Goal: Task Accomplishment & Management: Complete application form

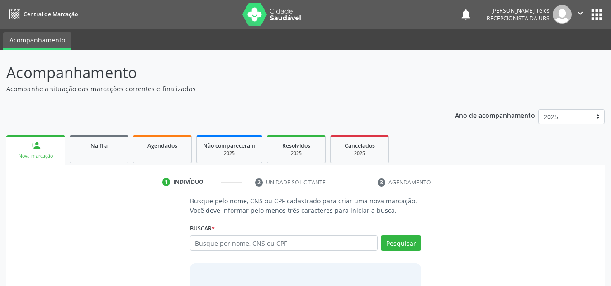
click at [30, 140] on link "person_add Nova marcação" at bounding box center [35, 150] width 59 height 30
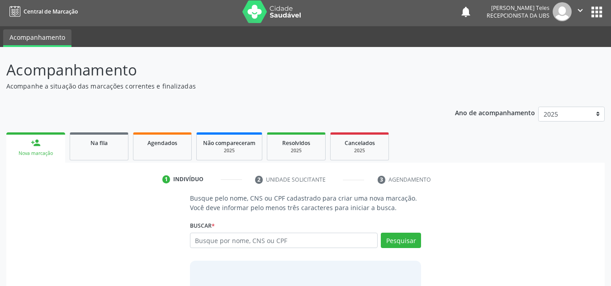
scroll to position [62, 0]
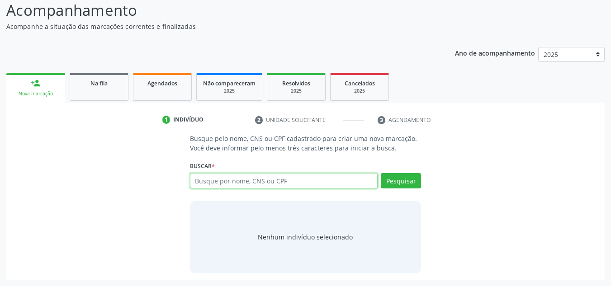
click at [322, 179] on input "text" at bounding box center [284, 180] width 188 height 15
type input "JOSÉ REGIS RIOS"
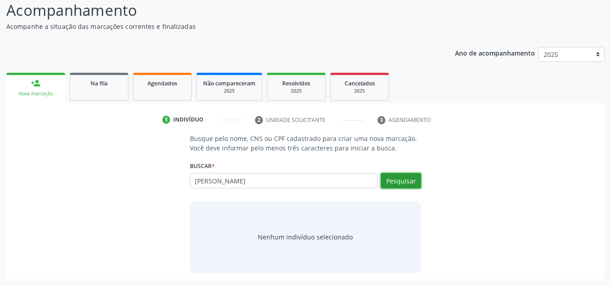
click at [410, 185] on button "Pesquisar" at bounding box center [401, 180] width 40 height 15
type input "JOSÉ REGIS RIOS"
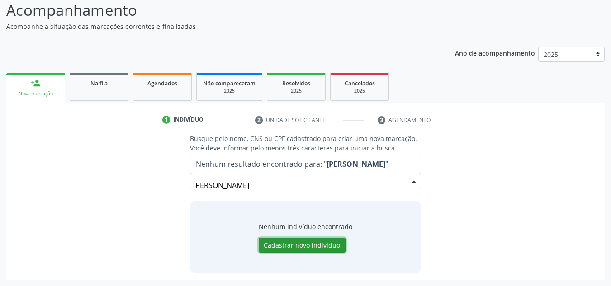
click at [318, 248] on button "Cadastrar novo indivíduo" at bounding box center [302, 245] width 87 height 15
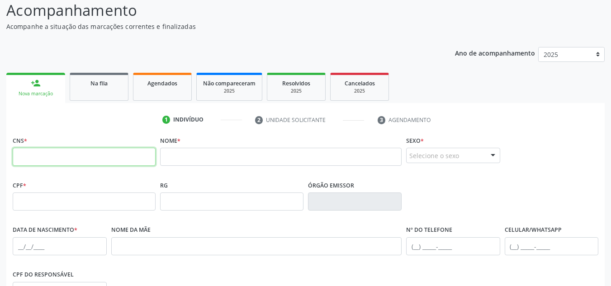
click at [115, 152] on input "text" at bounding box center [84, 157] width 143 height 18
type input "700 7019 7618 2873"
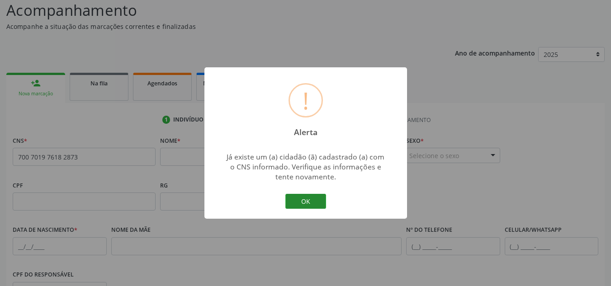
click at [315, 202] on button "OK" at bounding box center [305, 201] width 41 height 15
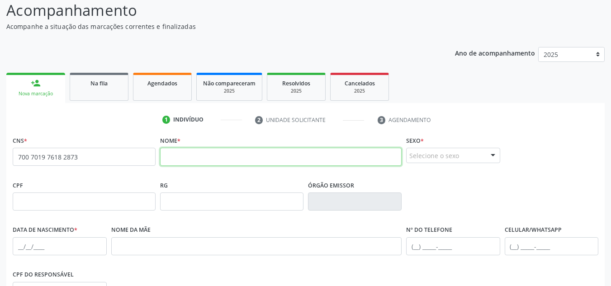
click at [213, 151] on input "text" at bounding box center [280, 157] width 241 height 18
type input "[PERSON_NAME]"
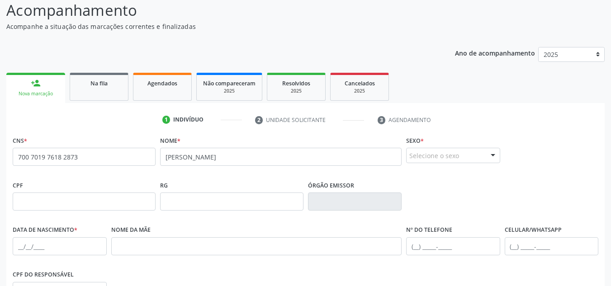
click at [46, 89] on link "person_add Nova marcação" at bounding box center [35, 88] width 59 height 30
drag, startPoint x: 80, startPoint y: 159, endPoint x: 14, endPoint y: 150, distance: 67.6
click at [14, 150] on input "700 7019 7618 2873" at bounding box center [84, 157] width 143 height 18
click at [36, 79] on div "person_add" at bounding box center [36, 83] width 10 height 10
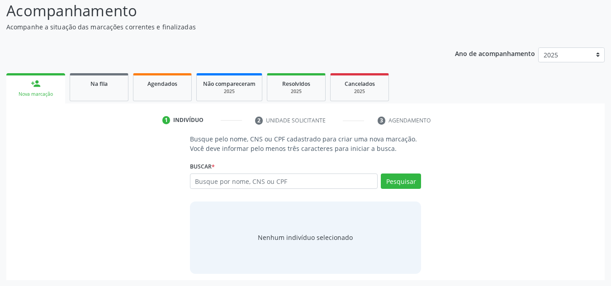
scroll to position [62, 0]
drag, startPoint x: 290, startPoint y: 185, endPoint x: 292, endPoint y: 168, distance: 17.3
click at [291, 180] on input "text" at bounding box center [284, 180] width 188 height 15
type input "700 7019 7618 2873"
click at [389, 187] on button "Pesquisar" at bounding box center [401, 180] width 40 height 15
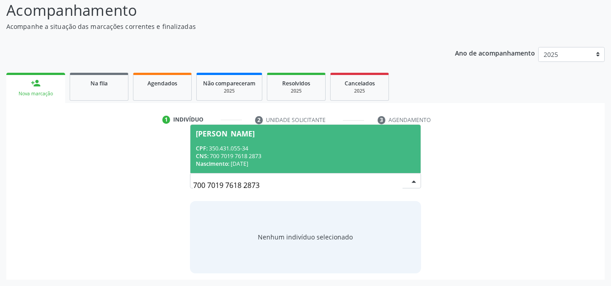
click at [309, 143] on span "José Régis Rios CPF: 350.431.055-34 CNS: 700 7019 7618 2873 Nascimento: 19/12/1…" at bounding box center [305, 149] width 231 height 48
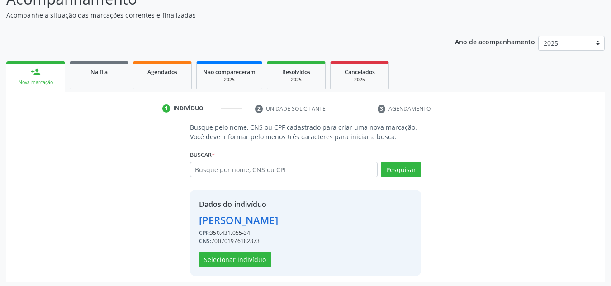
scroll to position [76, 0]
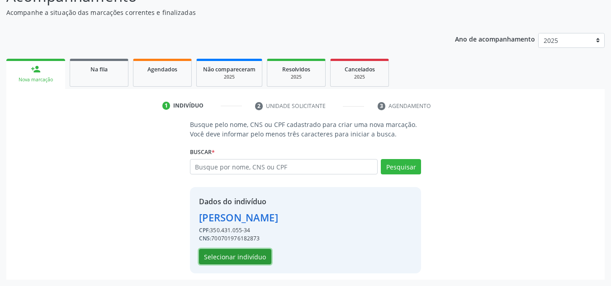
click at [260, 257] on button "Selecionar indivíduo" at bounding box center [235, 256] width 72 height 15
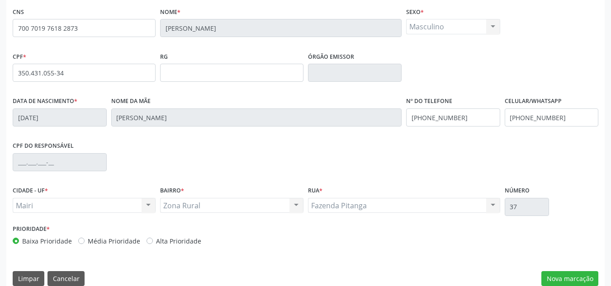
scroll to position [204, 0]
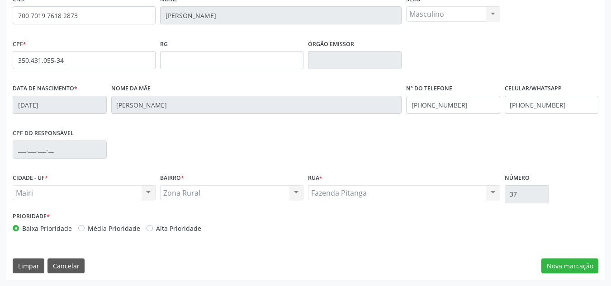
click at [88, 231] on label "Média Prioridade" at bounding box center [114, 228] width 52 height 9
click at [79, 231] on input "Média Prioridade" at bounding box center [81, 228] width 6 height 8
radio input "true"
click at [557, 265] on button "Nova marcação" at bounding box center [569, 266] width 57 height 15
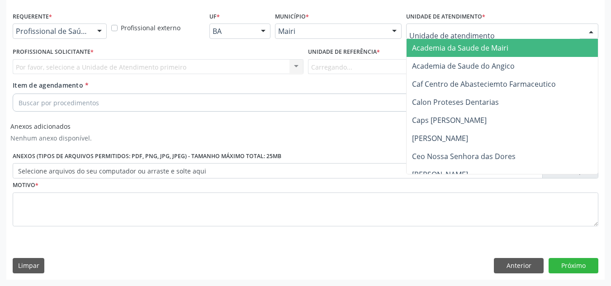
click at [588, 32] on div at bounding box center [591, 31] width 14 height 15
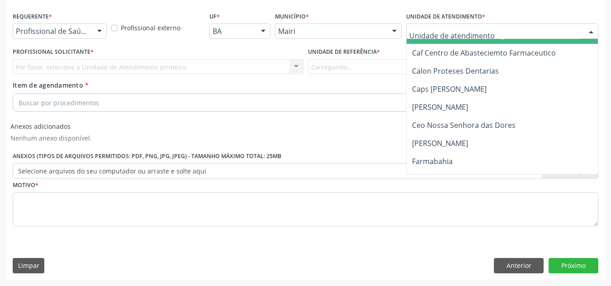
scroll to position [45, 0]
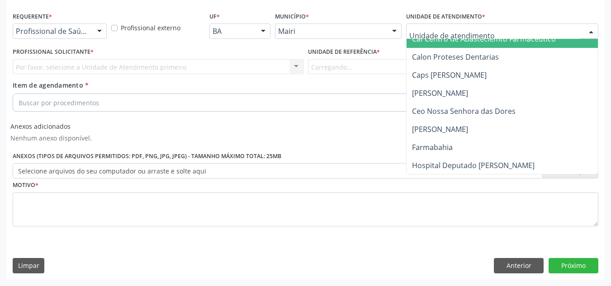
click at [505, 30] on input "text" at bounding box center [494, 36] width 170 height 18
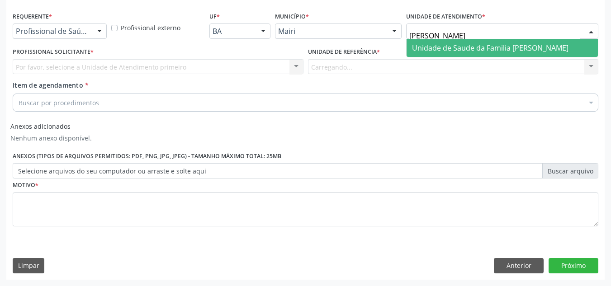
type input "JONA"
click at [483, 47] on span "Unidade de Saude da Familia [PERSON_NAME]" at bounding box center [490, 48] width 156 height 10
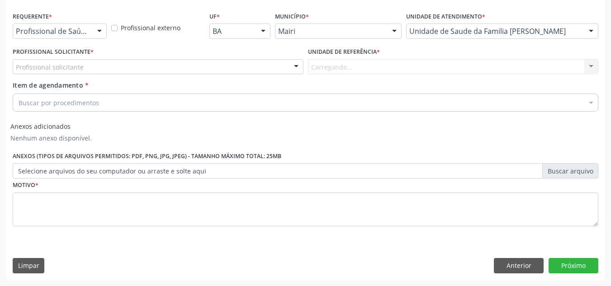
drag, startPoint x: 283, startPoint y: 67, endPoint x: 292, endPoint y: 67, distance: 8.1
click at [286, 67] on div "Profissional solicitante Médico da Estratégia de Saúde da Família - [PERSON_NAM…" at bounding box center [158, 66] width 291 height 15
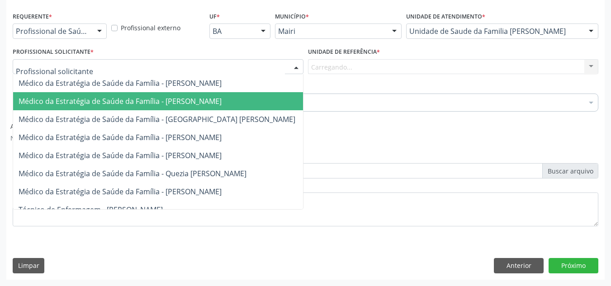
click at [210, 102] on span "Médico da Estratégia de Saúde da Família - [PERSON_NAME]" at bounding box center [120, 101] width 203 height 10
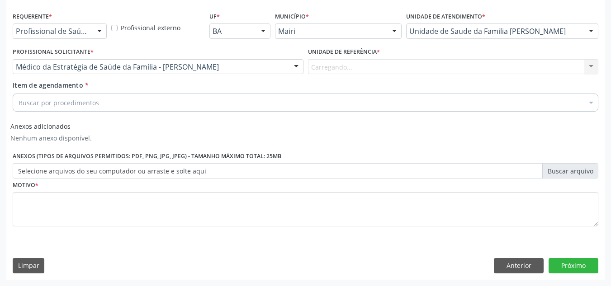
click at [222, 107] on div "Buscar por procedimentos" at bounding box center [305, 103] width 585 height 18
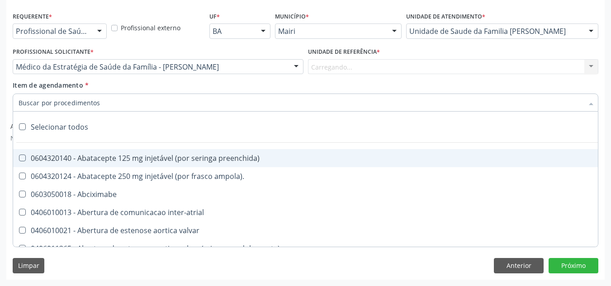
drag, startPoint x: 221, startPoint y: 104, endPoint x: 231, endPoint y: 75, distance: 31.3
click at [220, 102] on input "Item de agendamento *" at bounding box center [301, 103] width 565 height 18
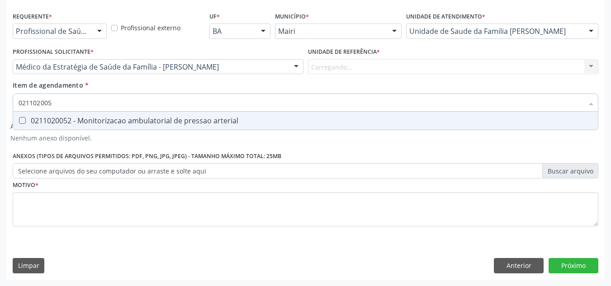
type input "0211020052"
click at [231, 123] on div "0211020052 - Monitorizacao ambulatorial de pressao arterial" at bounding box center [306, 120] width 574 height 7
checkbox arterial "true"
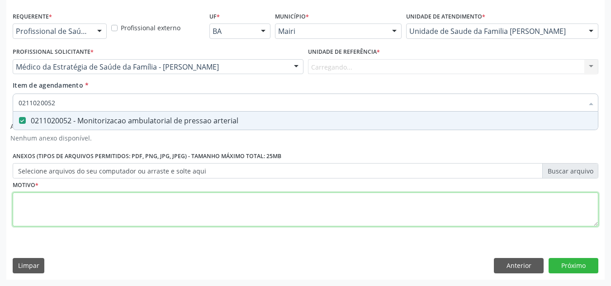
click at [133, 203] on div "Requerente * Profissional de Saúde Profissional de Saúde Paciente Nenhum result…" at bounding box center [305, 124] width 585 height 230
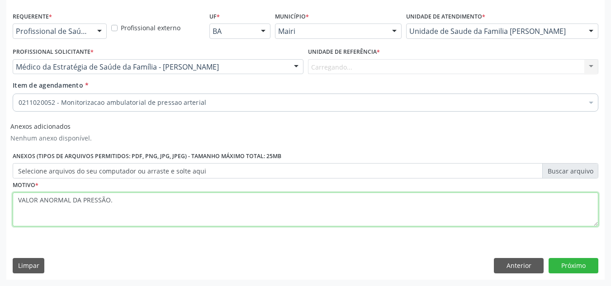
type textarea "VALOR ANORMAL DA PRESSÃO."
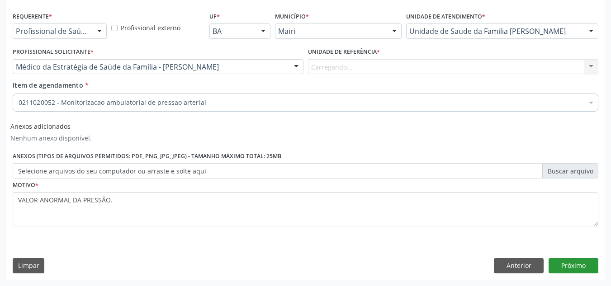
drag, startPoint x: 602, startPoint y: 253, endPoint x: 597, endPoint y: 259, distance: 8.0
click at [597, 258] on div "Requerente * Profissional de Saúde Profissional de Saúde Paciente Nenhum result…" at bounding box center [305, 144] width 598 height 270
click at [594, 264] on button "Próximo" at bounding box center [573, 265] width 50 height 15
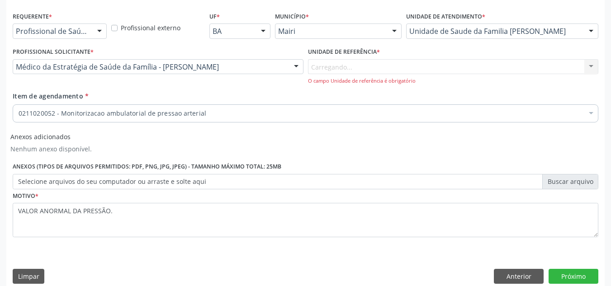
click at [593, 64] on div "Carregando... Nenhum resultado encontrado para: " " Não há nenhuma opção para s…" at bounding box center [453, 72] width 291 height 26
click at [591, 65] on div "Carregando... Nenhum resultado encontrado para: " " Não há nenhuma opção para s…" at bounding box center [453, 72] width 291 height 26
click at [401, 62] on div "Carregando... Nenhum resultado encontrado para: " " Não há nenhuma opção para s…" at bounding box center [453, 72] width 291 height 26
click at [337, 61] on div "Carregando... Nenhum resultado encontrado para: " " Não há nenhuma opção para s…" at bounding box center [453, 72] width 291 height 26
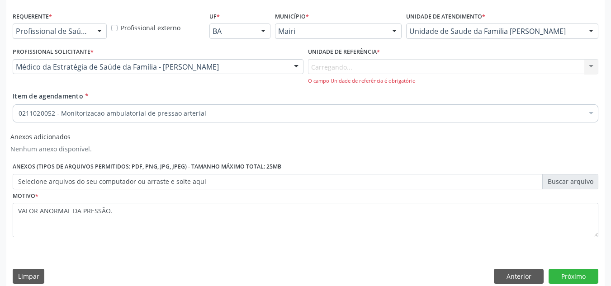
click at [337, 62] on div "Carregando... Nenhum resultado encontrado para: " " Não há nenhuma opção para s…" at bounding box center [453, 72] width 291 height 26
click at [339, 63] on div "Carregando... Nenhum resultado encontrado para: " " Não há nenhuma opção para s…" at bounding box center [453, 72] width 291 height 26
click at [370, 91] on div "Item de agendamento * 0211020052 - Monitorizacao ambulatorial de pressao arteri…" at bounding box center [305, 105] width 585 height 28
click at [579, 282] on button "Próximo" at bounding box center [573, 276] width 50 height 15
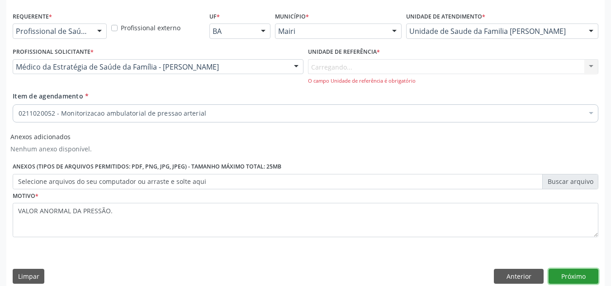
click at [576, 269] on button "Próximo" at bounding box center [573, 276] width 50 height 15
click at [591, 64] on div "Carregando... Nenhum resultado encontrado para: " " Não há nenhuma opção para s…" at bounding box center [453, 72] width 291 height 26
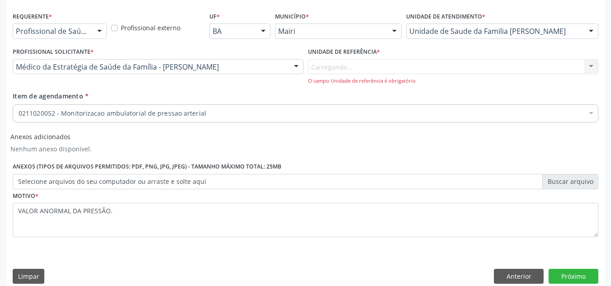
click at [450, 88] on div "Unidade de referência * Carregando... Nenhum resultado encontrado para: " " Não…" at bounding box center [453, 68] width 295 height 46
click at [588, 66] on div "Carregando... Nenhum resultado encontrado para: " " Não há nenhuma opção para s…" at bounding box center [453, 72] width 291 height 26
click at [553, 64] on div "Carregando... Nenhum resultado encontrado para: " " Não há nenhuma opção para s…" at bounding box center [453, 72] width 291 height 26
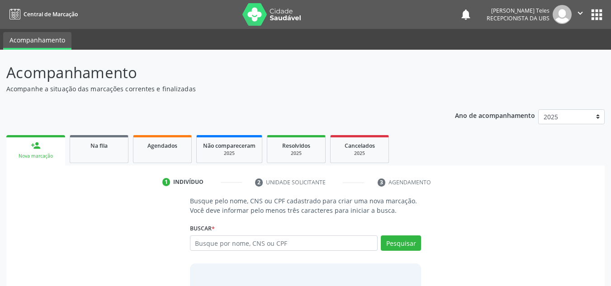
click at [311, 247] on input "text" at bounding box center [284, 243] width 188 height 15
type input "700 7019 7618 2873"
click at [406, 245] on button "Pesquisar" at bounding box center [401, 243] width 40 height 15
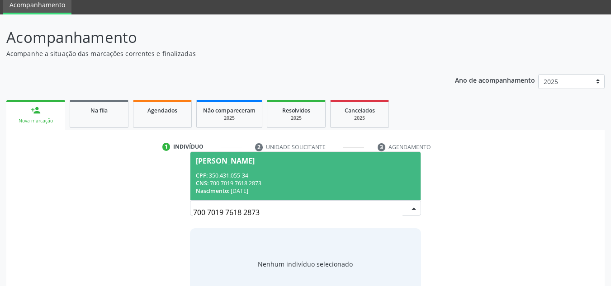
scroll to position [62, 0]
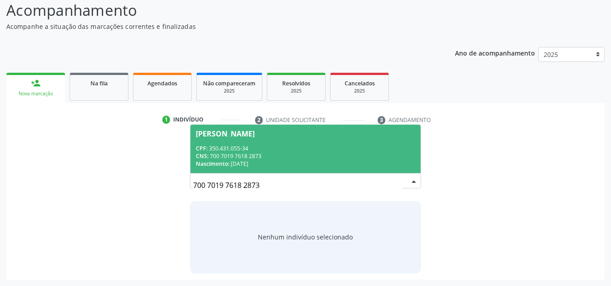
click at [295, 151] on div "CPF: 350.431.055-34" at bounding box center [306, 149] width 220 height 8
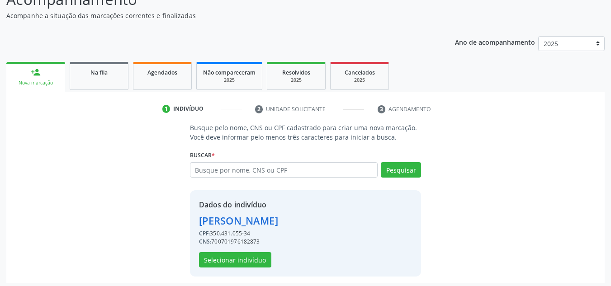
scroll to position [76, 0]
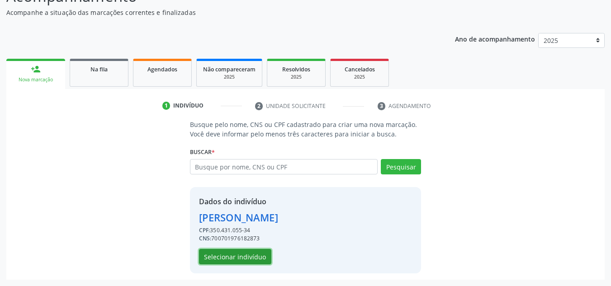
click at [229, 254] on button "Selecionar indivíduo" at bounding box center [235, 256] width 72 height 15
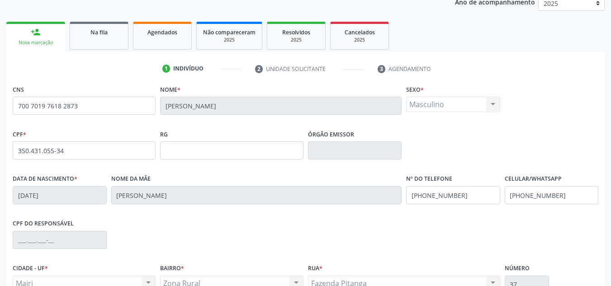
scroll to position [204, 0]
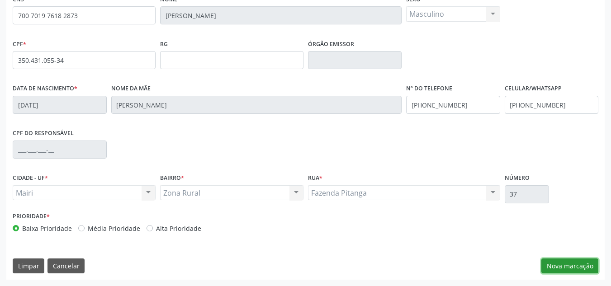
click at [567, 264] on button "Nova marcação" at bounding box center [569, 266] width 57 height 15
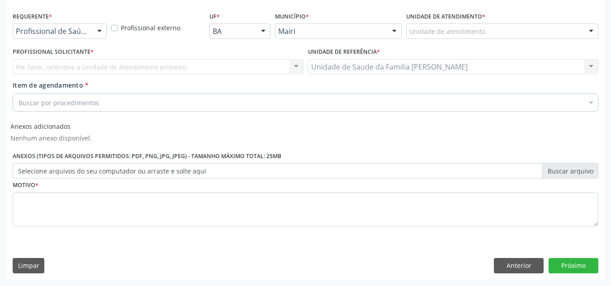
scroll to position [187, 0]
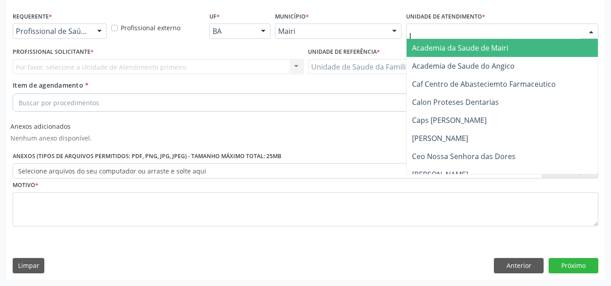
type input "[PERSON_NAME]"
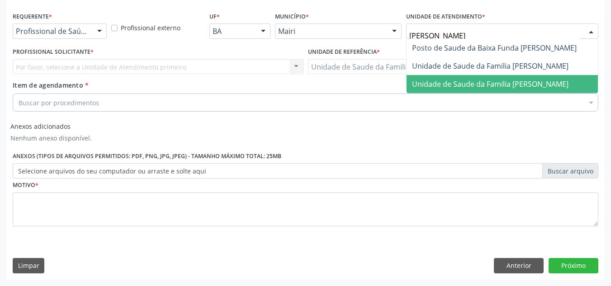
drag, startPoint x: 461, startPoint y: 79, endPoint x: 263, endPoint y: 73, distance: 198.1
click at [459, 79] on span "Unidade de Saude da Familia [PERSON_NAME]" at bounding box center [490, 84] width 156 height 10
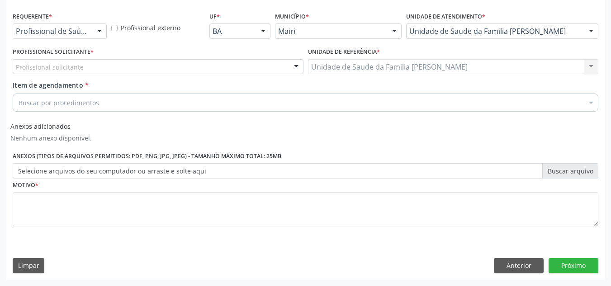
click at [257, 64] on div "Profissional solicitante" at bounding box center [158, 66] width 291 height 15
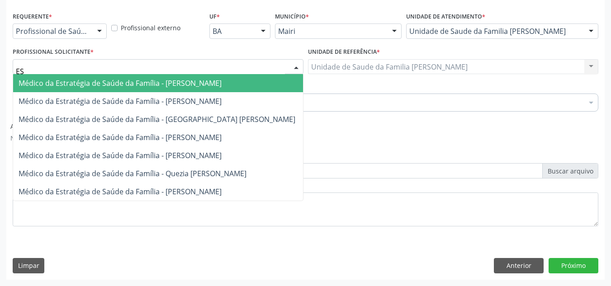
type input "EST"
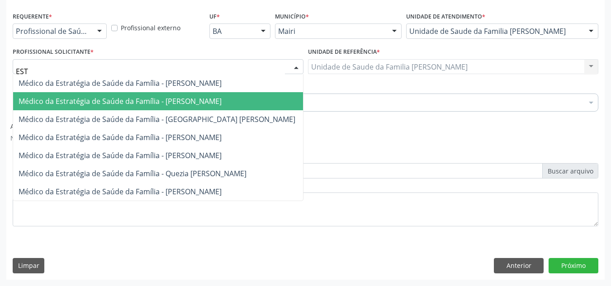
click at [217, 102] on span "Médico da Estratégia de Saúde da Família - [PERSON_NAME]" at bounding box center [120, 101] width 203 height 10
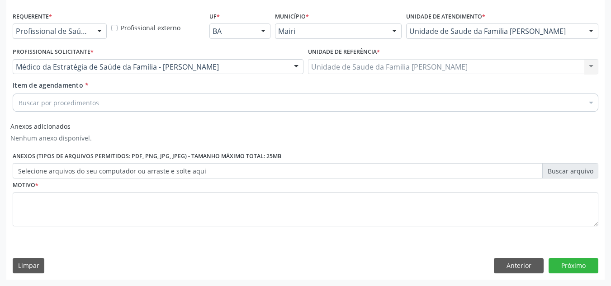
click at [123, 103] on div "Buscar por procedimentos" at bounding box center [305, 103] width 585 height 18
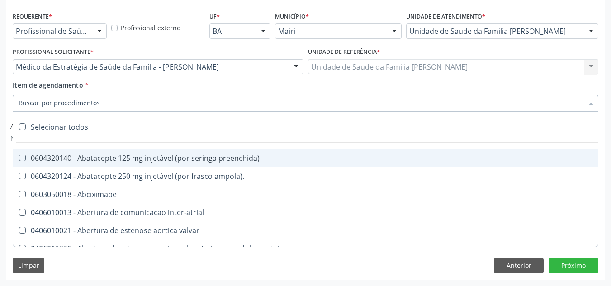
click at [118, 100] on input "Item de agendamento *" at bounding box center [301, 103] width 565 height 18
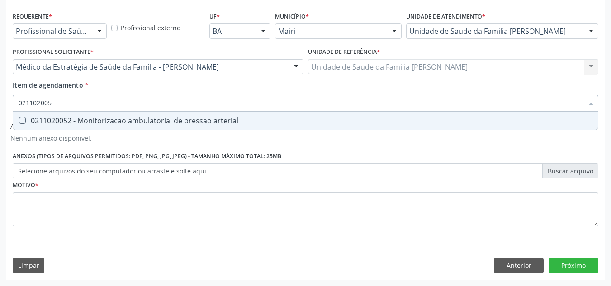
type input "0211020052"
click at [23, 121] on arterial at bounding box center [22, 120] width 7 height 7
click at [19, 121] on arterial "checkbox" at bounding box center [16, 121] width 6 height 6
checkbox arterial "true"
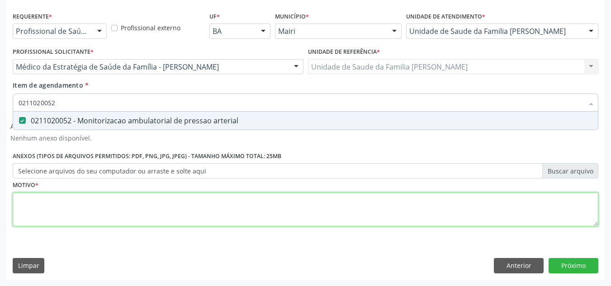
click at [25, 201] on div "Requerente * Profissional de Saúde Profissional de Saúde Paciente Nenhum result…" at bounding box center [305, 124] width 585 height 230
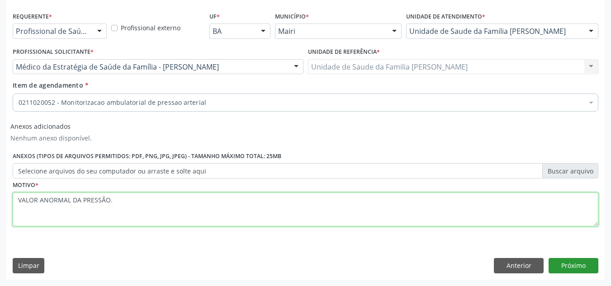
type textarea "VALOR ANORMAL DA PRESSÃO."
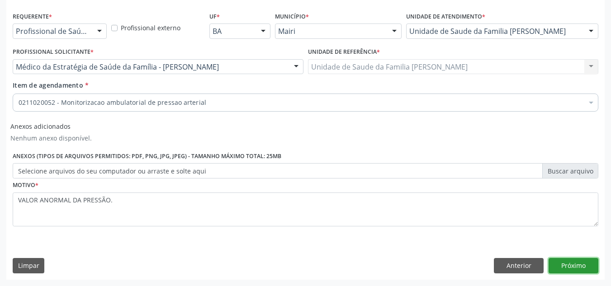
click at [584, 266] on button "Próximo" at bounding box center [573, 265] width 50 height 15
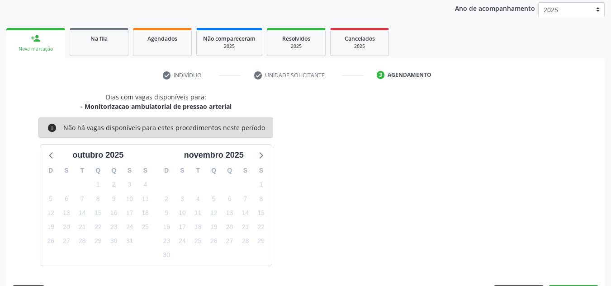
scroll to position [134, 0]
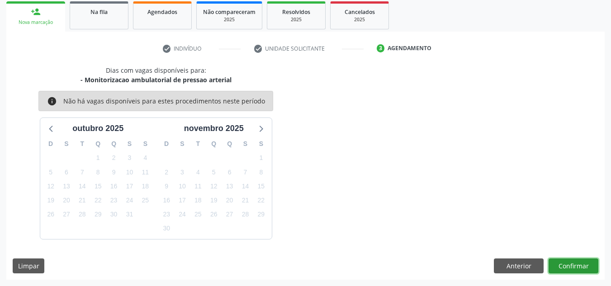
click at [581, 266] on button "Confirmar" at bounding box center [573, 266] width 50 height 15
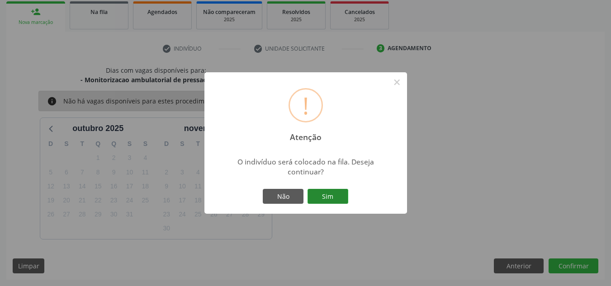
click at [330, 192] on button "Sim" at bounding box center [327, 196] width 41 height 15
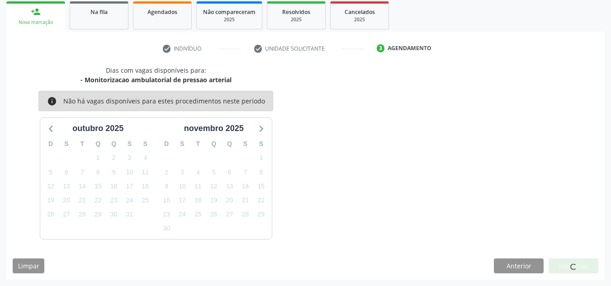
scroll to position [12, 0]
